Goal: Information Seeking & Learning: Learn about a topic

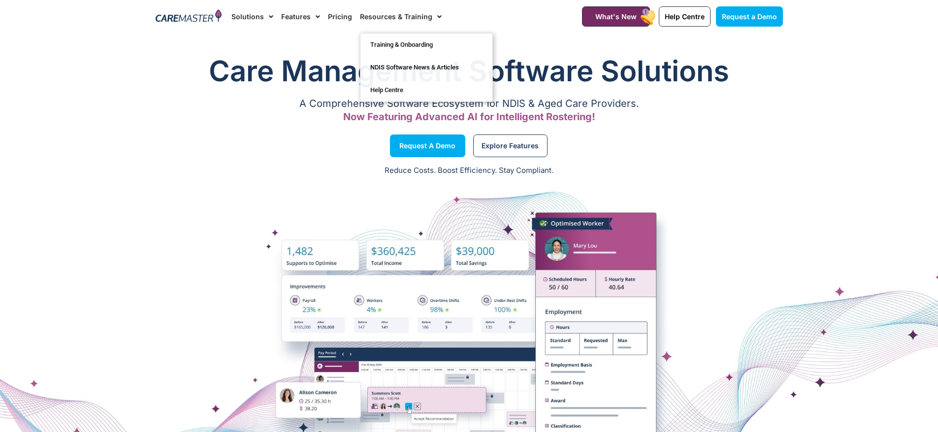
click at [339, 15] on link "Pricing" at bounding box center [340, 16] width 24 height 33
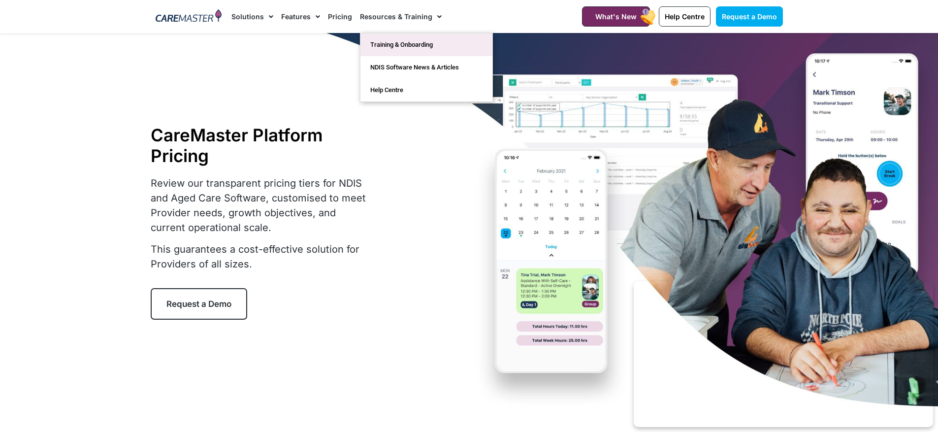
click at [405, 41] on link "Training & Onboarding" at bounding box center [426, 44] width 132 height 23
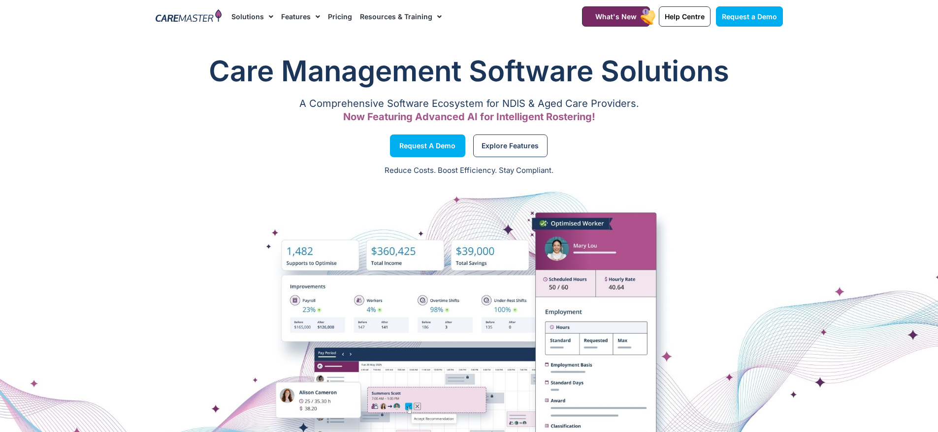
click at [346, 21] on link "Pricing" at bounding box center [340, 16] width 24 height 33
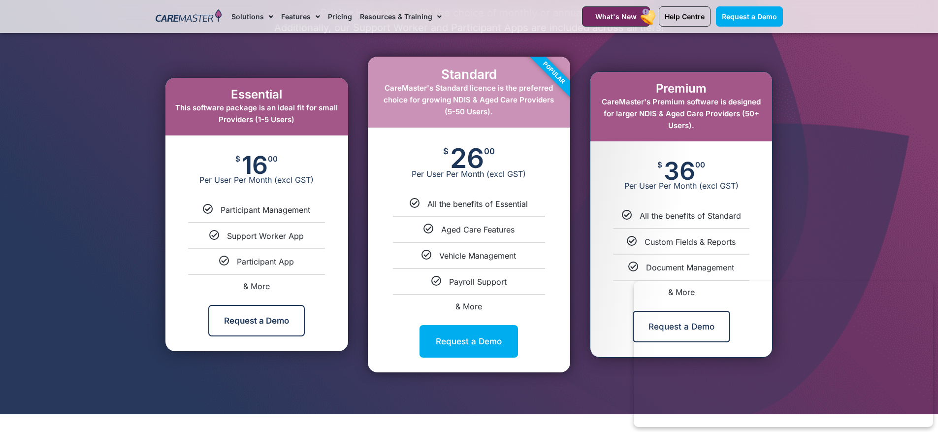
scroll to position [524, 0]
